Goal: Task Accomplishment & Management: Use online tool/utility

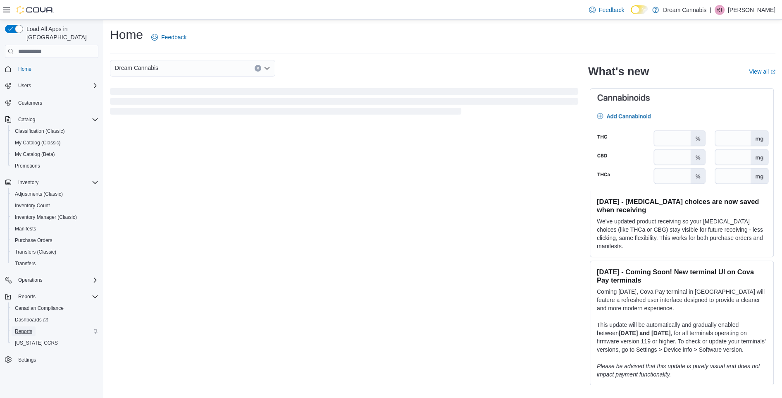
click at [22, 328] on span "Reports" at bounding box center [23, 331] width 17 height 7
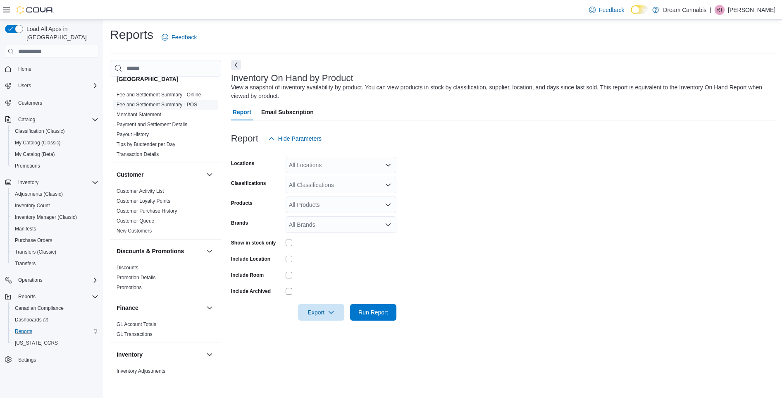
scroll to position [99, 0]
click at [295, 164] on div "All Locations" at bounding box center [341, 165] width 111 height 17
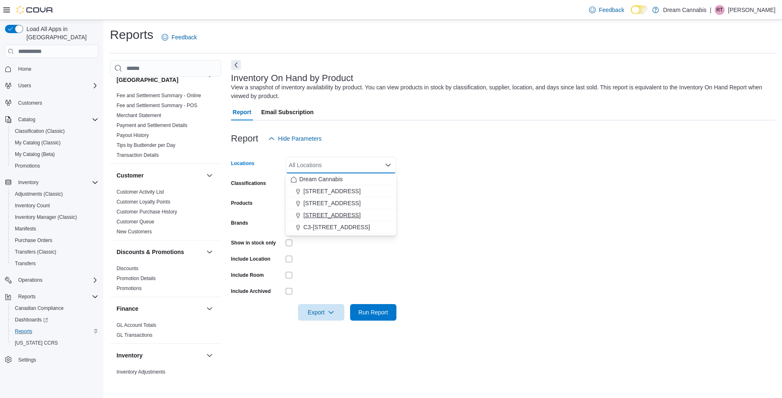
click at [327, 216] on span "5673 Osgoode Main St" at bounding box center [331, 215] width 57 height 8
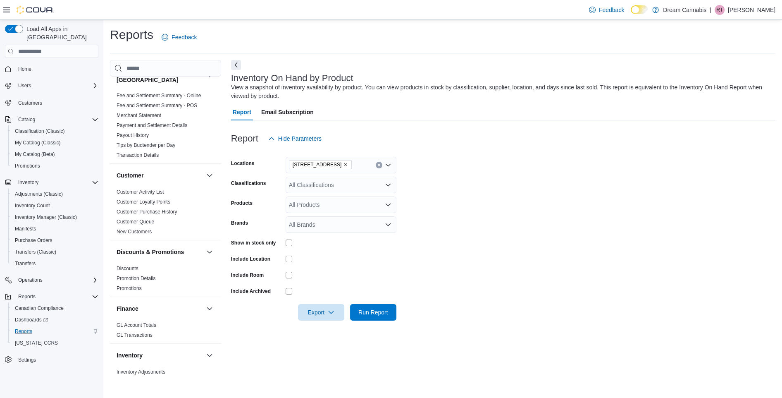
drag, startPoint x: 564, startPoint y: 207, endPoint x: 483, endPoint y: 205, distance: 81.4
click at [564, 207] on form "Locations 5673 Osgoode Main St Classifications All Classifications Products All…" at bounding box center [503, 234] width 544 height 174
click at [324, 186] on div "All Classifications" at bounding box center [341, 184] width 111 height 17
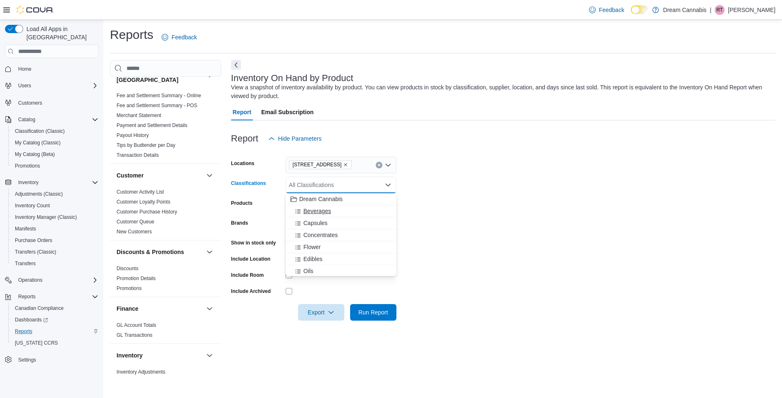
click at [318, 212] on span "Beverages" at bounding box center [317, 211] width 28 height 8
click at [318, 212] on span "Capsules" at bounding box center [315, 211] width 24 height 8
click at [318, 212] on span "Concentrates" at bounding box center [320, 211] width 34 height 8
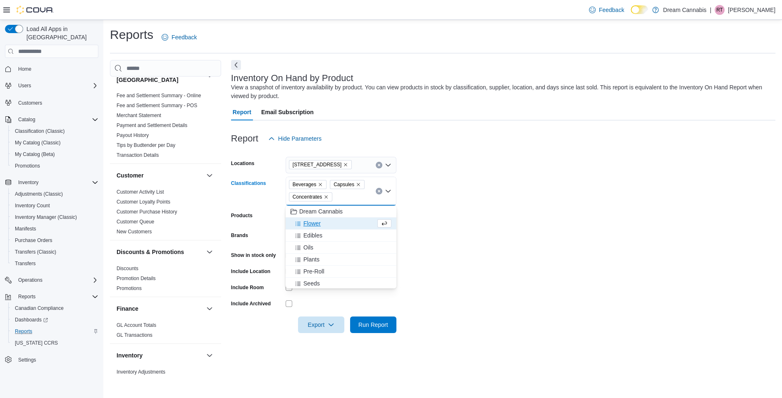
click at [310, 224] on span "Flower" at bounding box center [311, 223] width 17 height 8
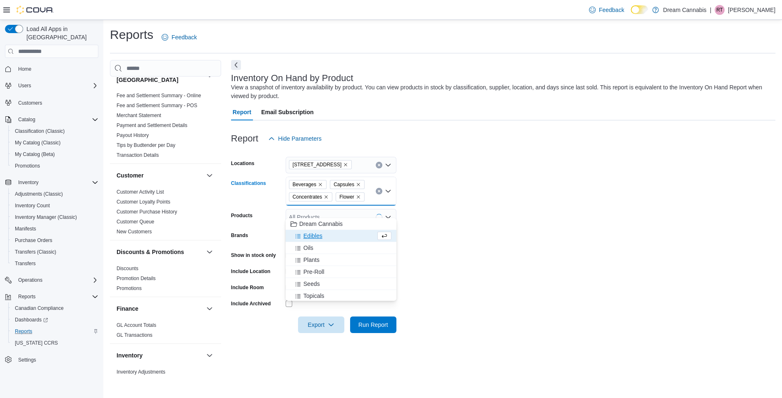
click at [310, 235] on span "Edibles" at bounding box center [312, 235] width 19 height 8
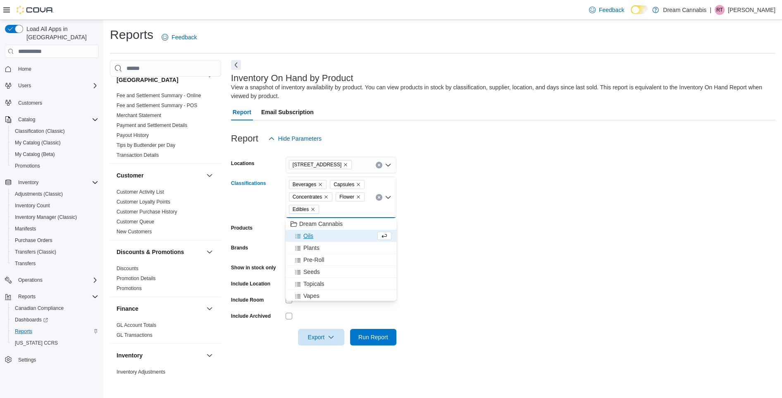
click at [307, 237] on span "Oils" at bounding box center [308, 235] width 10 height 8
drag, startPoint x: 312, startPoint y: 234, endPoint x: 312, endPoint y: 240, distance: 6.2
click at [312, 234] on span "Plants" at bounding box center [311, 235] width 16 height 8
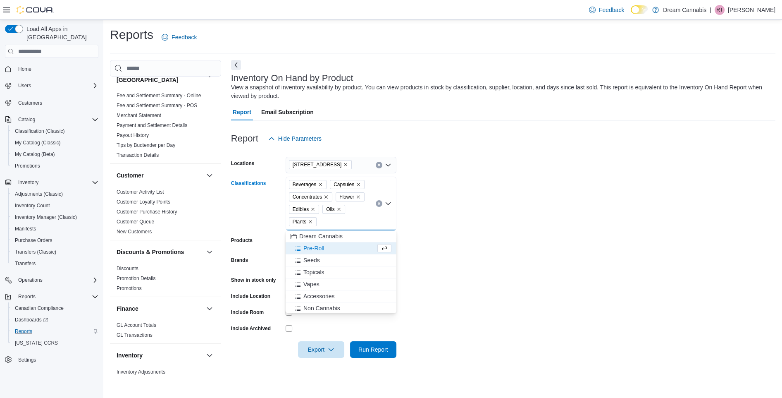
click at [310, 246] on span "Pre-Roll" at bounding box center [313, 248] width 21 height 8
click at [306, 248] on span "Seeds" at bounding box center [311, 248] width 17 height 8
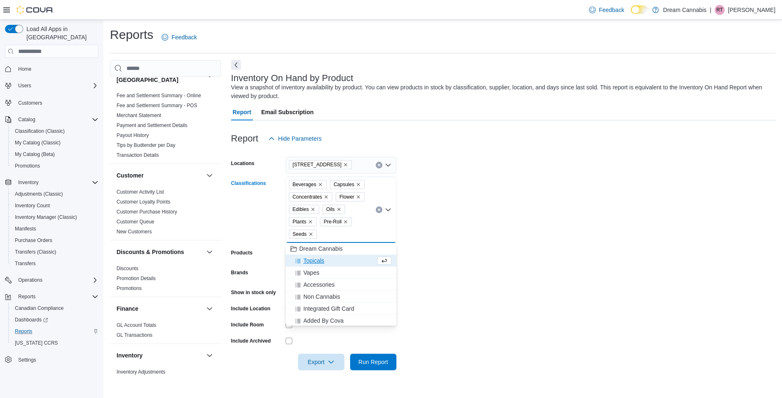
click at [313, 261] on span "Topicals" at bounding box center [313, 260] width 21 height 8
drag, startPoint x: 314, startPoint y: 261, endPoint x: 471, endPoint y: 250, distance: 157.8
click at [315, 260] on span "Vapes" at bounding box center [311, 260] width 16 height 8
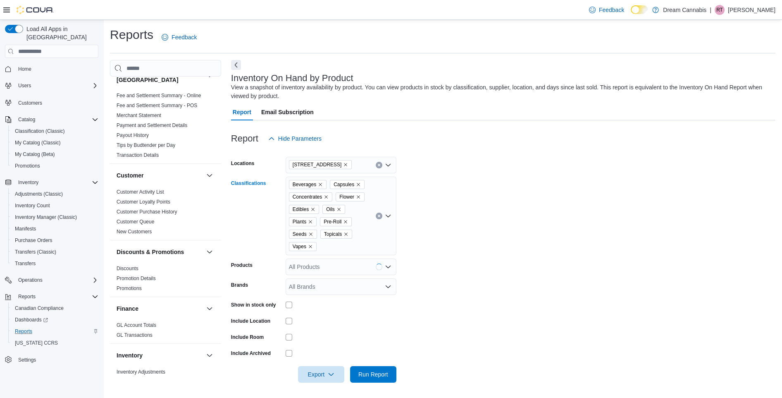
scroll to position [0, 0]
click at [366, 376] on span "Run Report" at bounding box center [373, 373] width 30 height 8
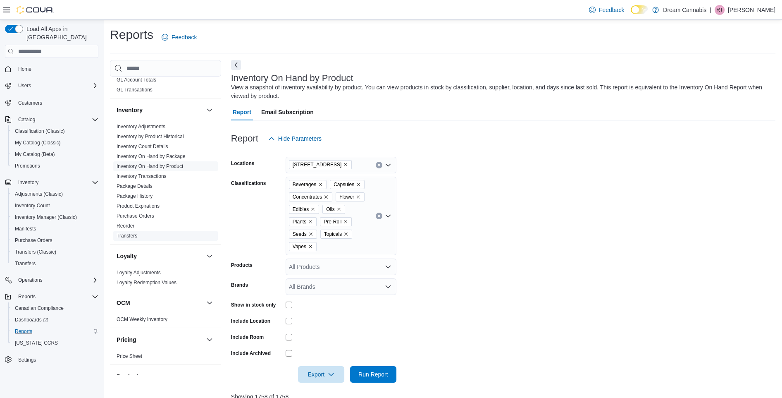
scroll to position [351, 0]
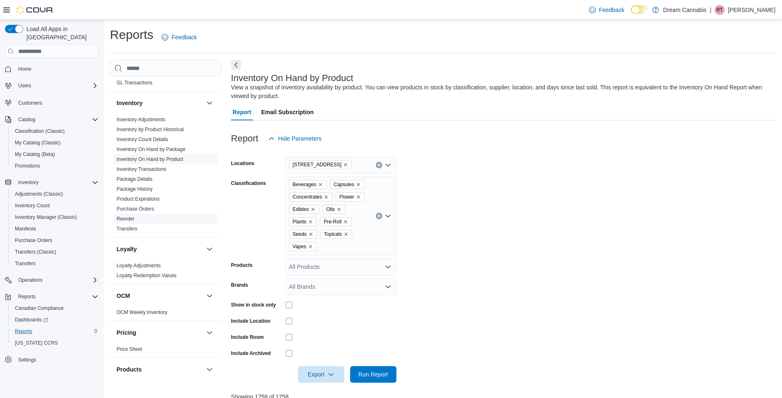
click at [123, 216] on link "Reorder" at bounding box center [126, 219] width 18 height 6
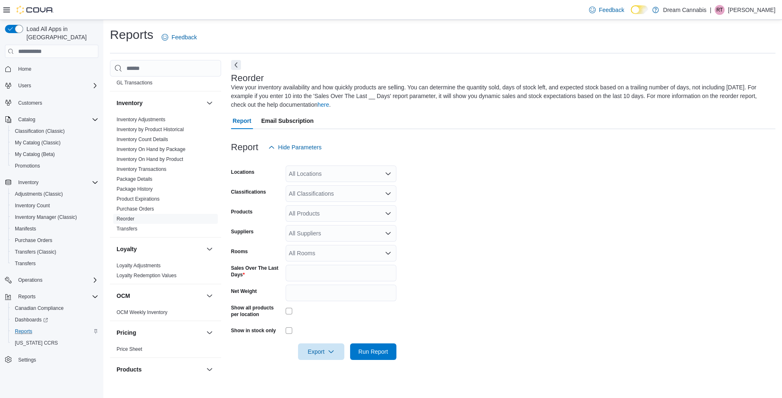
click at [318, 174] on div "All Locations" at bounding box center [341, 173] width 111 height 17
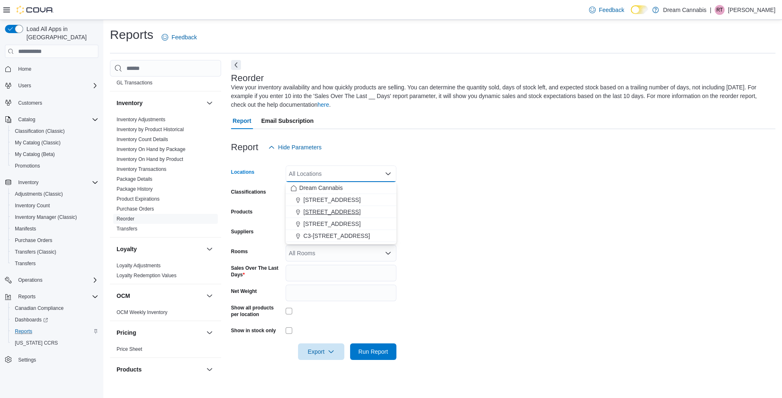
drag, startPoint x: 318, startPoint y: 222, endPoint x: 318, endPoint y: 211, distance: 10.8
click at [318, 221] on span "5673 Osgoode Main St" at bounding box center [331, 223] width 57 height 8
drag, startPoint x: 459, startPoint y: 215, endPoint x: 363, endPoint y: 195, distance: 98.5
click at [456, 214] on form "Locations 5673 Osgoode Main St Combo box. Selected. 5673 Osgoode Main St. Press…" at bounding box center [503, 257] width 544 height 204
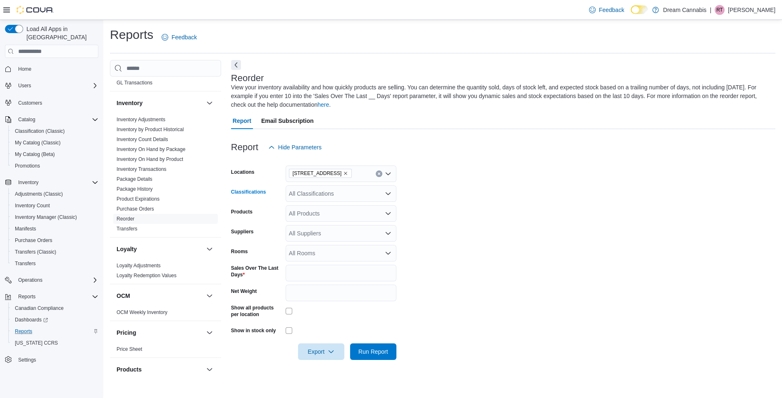
click at [336, 197] on div "All Classifications" at bounding box center [341, 193] width 111 height 17
click at [316, 221] on span "Beverages" at bounding box center [317, 219] width 28 height 8
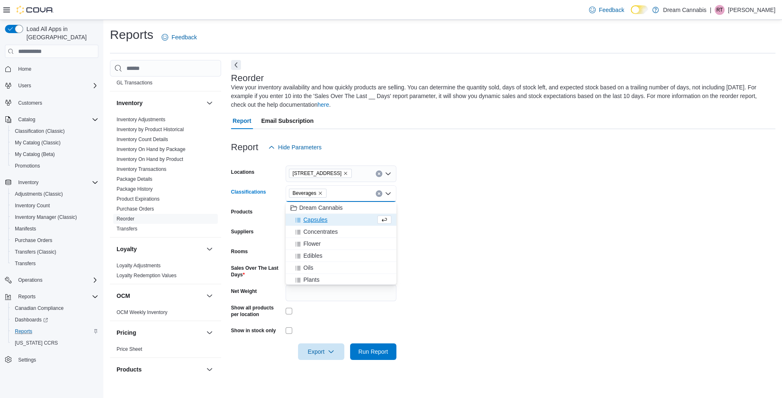
click at [316, 221] on span "Capsules" at bounding box center [315, 219] width 24 height 8
click at [316, 221] on span "Concentrates" at bounding box center [320, 219] width 34 height 8
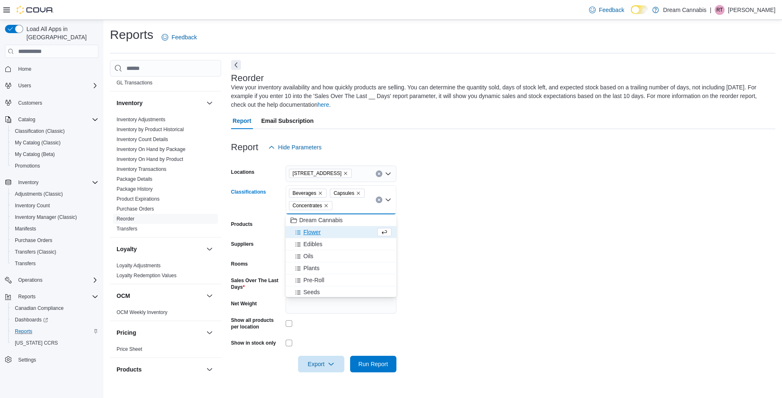
click at [312, 233] on span "Flower" at bounding box center [311, 232] width 17 height 8
click at [311, 245] on span "Edibles" at bounding box center [312, 244] width 19 height 8
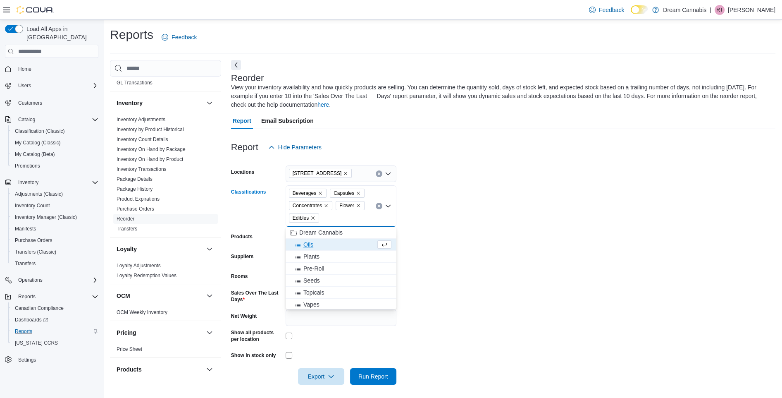
click at [311, 245] on span "Oils" at bounding box center [308, 244] width 10 height 8
click at [310, 245] on span "Plants" at bounding box center [311, 244] width 16 height 8
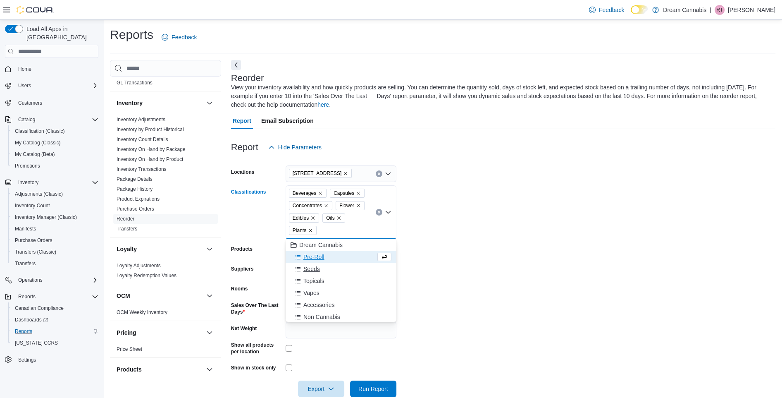
scroll to position [3, 0]
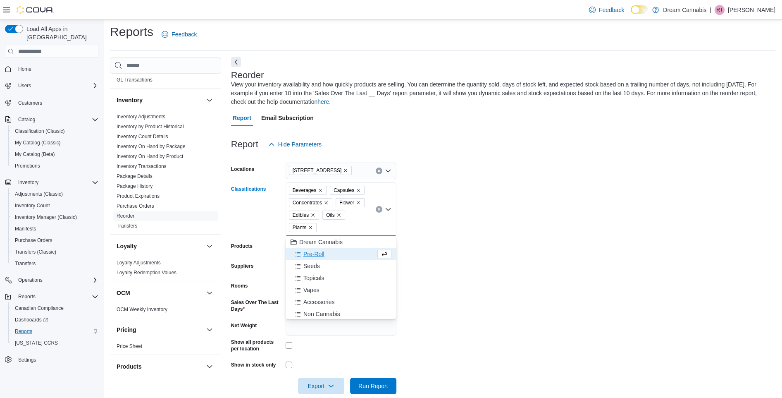
drag, startPoint x: 314, startPoint y: 267, endPoint x: 314, endPoint y: 262, distance: 5.0
click at [329, 229] on div "Beverages Capsules Concentrates Flower Edibles Oils Plants" at bounding box center [341, 209] width 111 height 54
click at [319, 256] on span "Pre-Roll" at bounding box center [313, 254] width 21 height 8
click at [315, 263] on span "Topicals" at bounding box center [313, 266] width 21 height 8
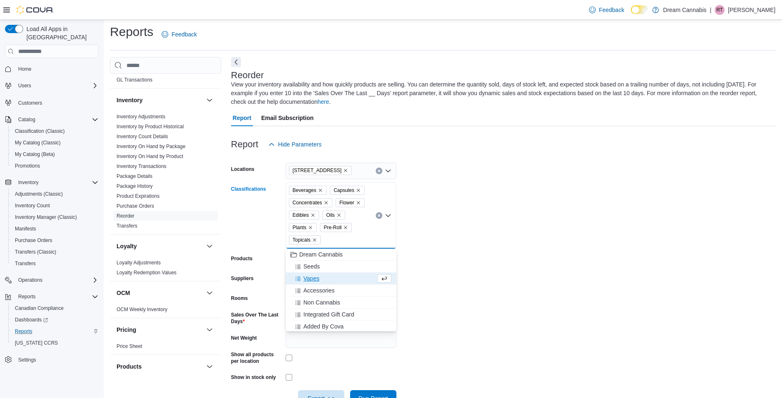
click at [312, 277] on span "Vapes" at bounding box center [311, 278] width 16 height 8
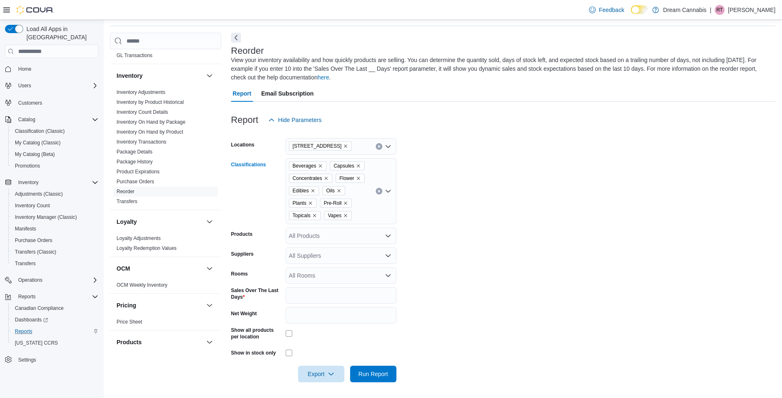
click at [362, 205] on div "Beverages Capsules Concentrates Flower Edibles Oils Plants Pre-Roll Topicals Va…" at bounding box center [341, 191] width 111 height 66
click at [316, 243] on span "Seeds" at bounding box center [311, 242] width 17 height 8
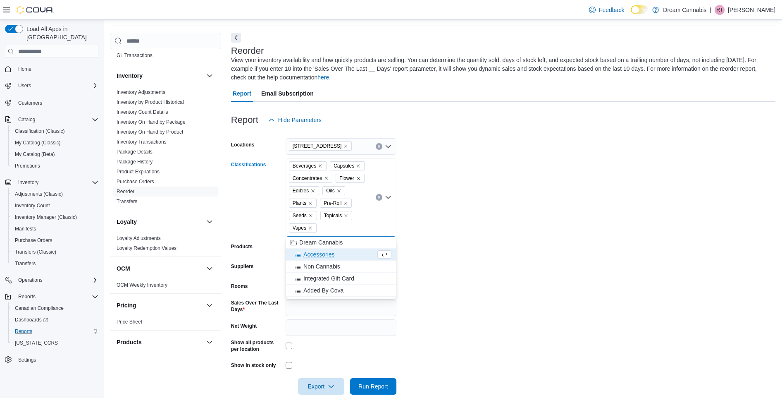
click at [456, 303] on form "Locations 5673 Osgoode Main St Classifications Beverages Capsules Concentrates …" at bounding box center [503, 261] width 544 height 266
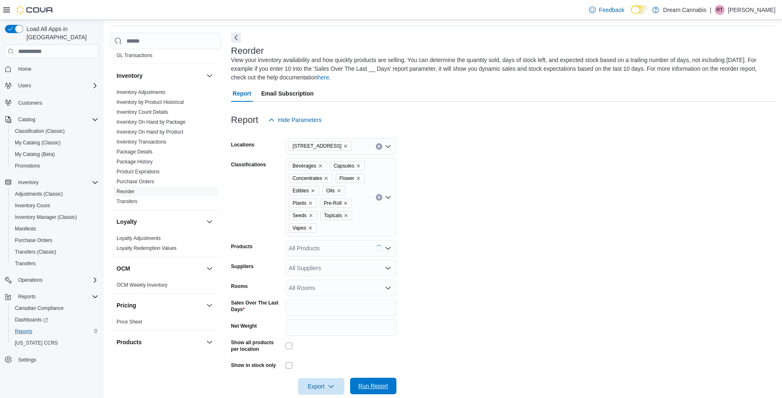
click at [370, 387] on span "Run Report" at bounding box center [373, 385] width 30 height 8
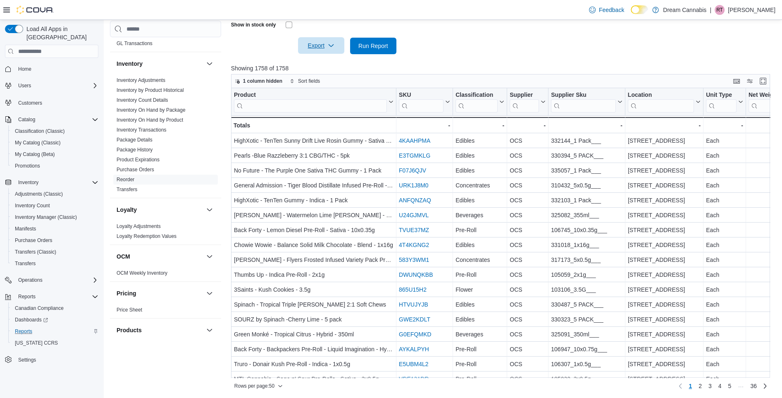
scroll to position [368, 0]
click at [317, 56] on div at bounding box center [503, 59] width 544 height 10
click at [332, 45] on icon "button" at bounding box center [331, 45] width 7 height 7
click at [332, 76] on span "Export to Csv" at bounding box center [321, 78] width 37 height 7
